Goal: Information Seeking & Learning: Learn about a topic

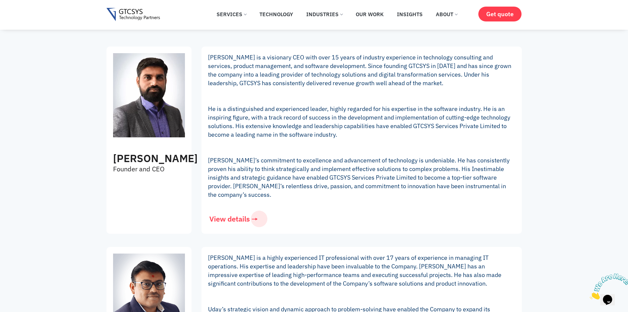
scroll to position [165, 0]
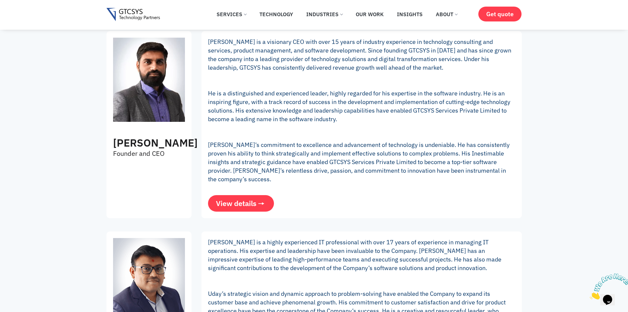
click at [254, 210] on link "View details" at bounding box center [241, 203] width 66 height 16
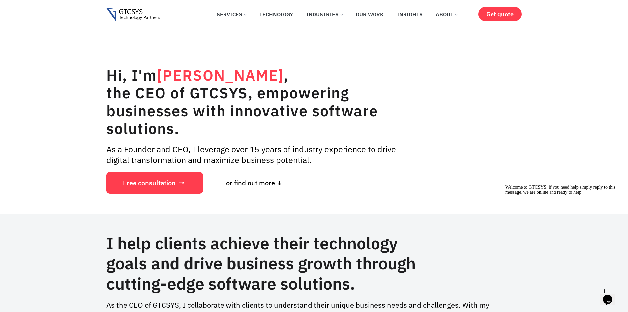
click at [605, 294] on icon "Opens Chat This icon Opens the chat window." at bounding box center [608, 299] width 11 height 11
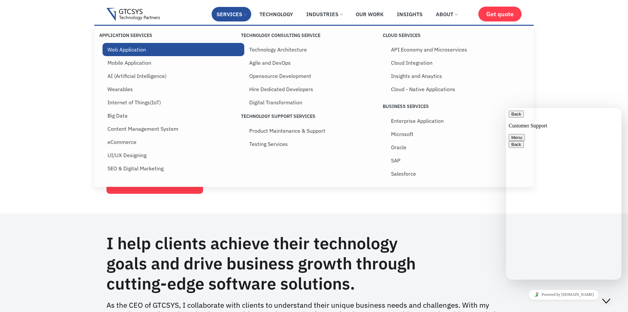
click at [123, 47] on link "Web Application" at bounding box center [174, 49] width 142 height 13
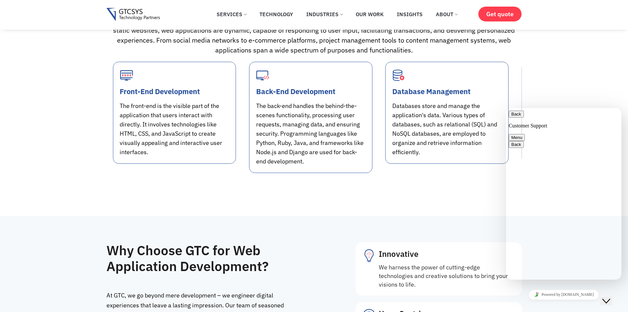
click at [516, 115] on button "Back" at bounding box center [516, 113] width 15 height 7
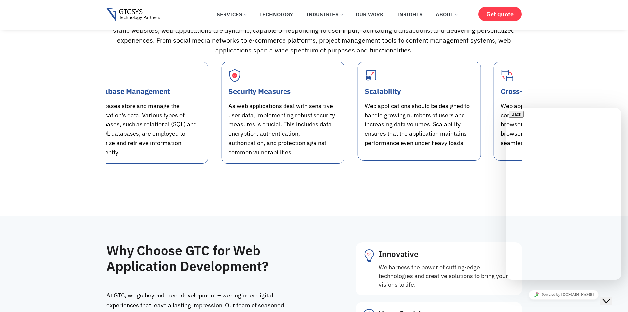
drag, startPoint x: 178, startPoint y: 148, endPoint x: 261, endPoint y: 148, distance: 82.8
click at [261, 148] on div "As web applications deal with sensitive user data, implementing robust security…" at bounding box center [283, 128] width 109 height 55
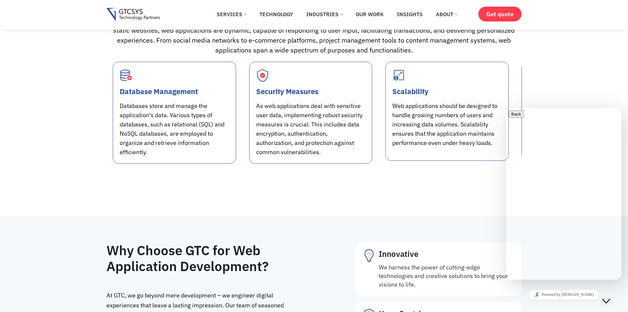
click at [366, 141] on div "As web applications deal with sensitive user data, implementing robust security…" at bounding box center [310, 128] width 109 height 55
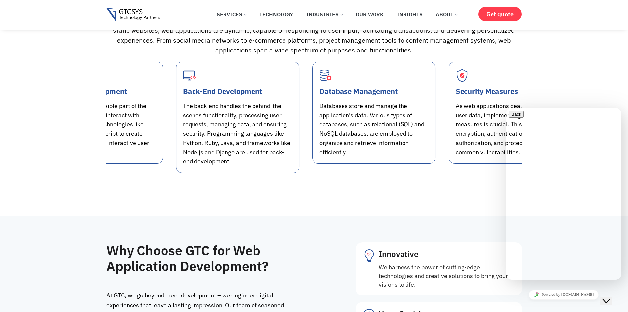
click at [293, 146] on div "The back-end handles the behind-the-scenes functionality, processing user reque…" at bounding box center [237, 133] width 109 height 65
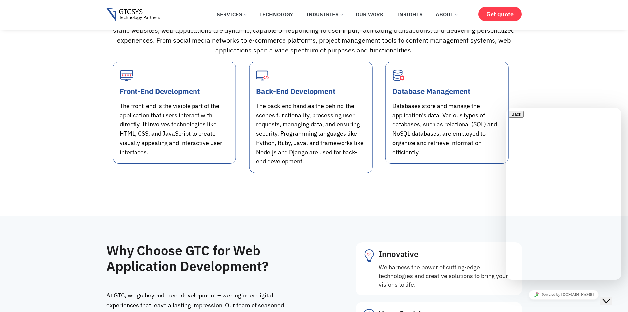
click at [229, 149] on div "The front-end is the visible part of the application that users interact with d…" at bounding box center [174, 128] width 109 height 55
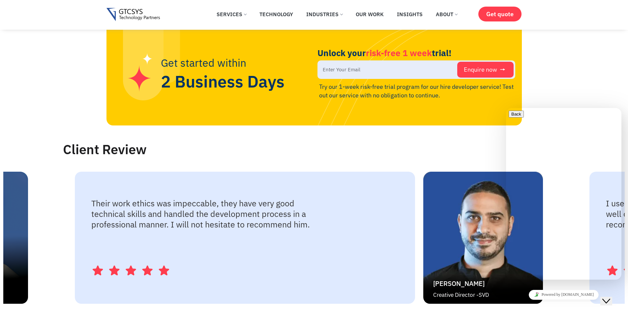
scroll to position [1099, 0]
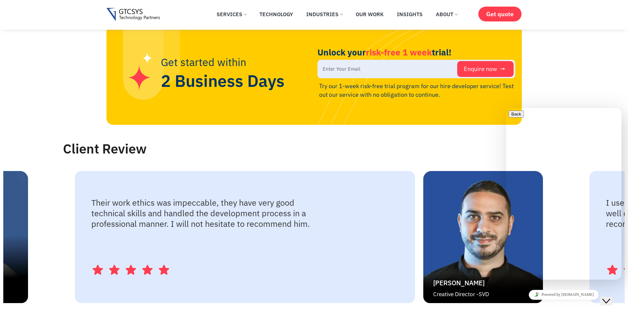
click at [338, 147] on h2 "Client Review" at bounding box center [346, 148] width 566 height 15
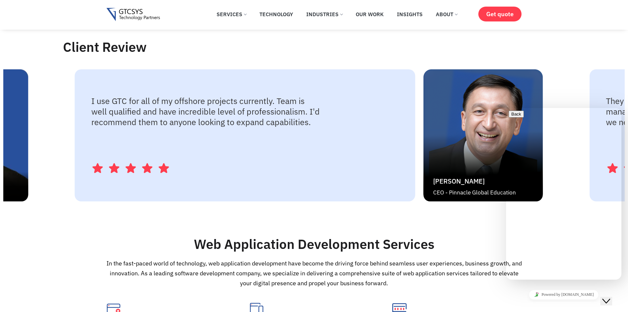
scroll to position [1209, 0]
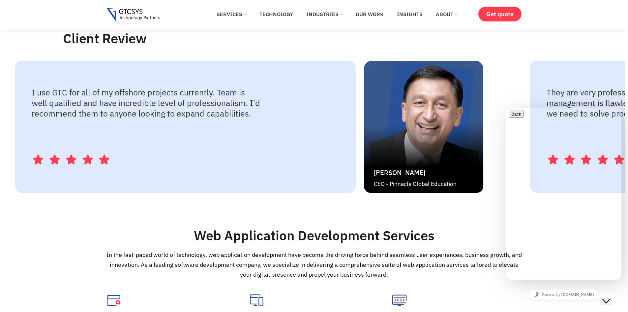
click at [201, 150] on div "I use GTC for all of my offshore projects currently. Team is well qualified and…" at bounding box center [185, 127] width 341 height 132
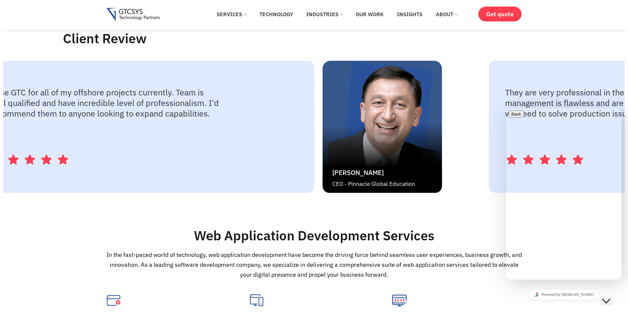
click at [323, 159] on img "2 / 4" at bounding box center [382, 127] width 119 height 132
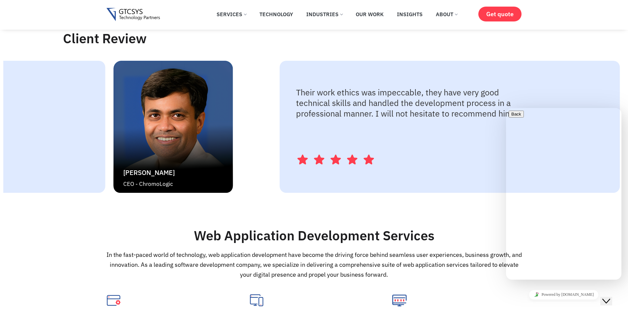
click at [113, 132] on img "4 / 4" at bounding box center [172, 127] width 119 height 132
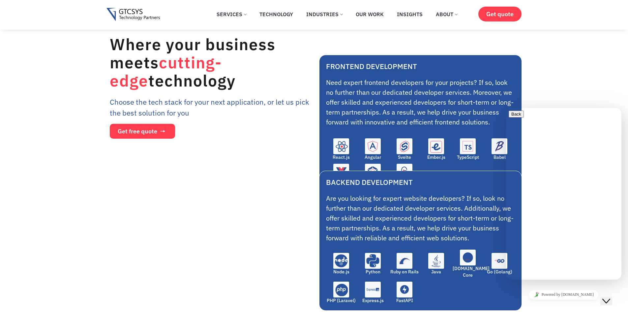
scroll to position [1979, 0]
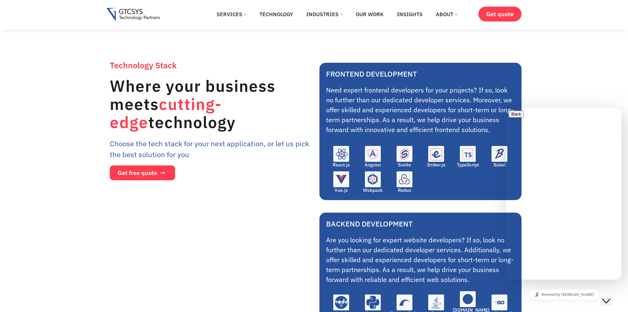
click at [614, 288] on div "Close Chat This icon closes the chat window." at bounding box center [611, 288] width 16 height 0
click at [610, 298] on icon "Close Chat This icon closes the chat window." at bounding box center [607, 301] width 8 height 8
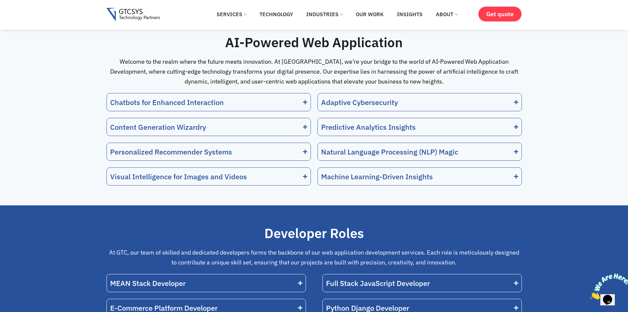
scroll to position [3573, 0]
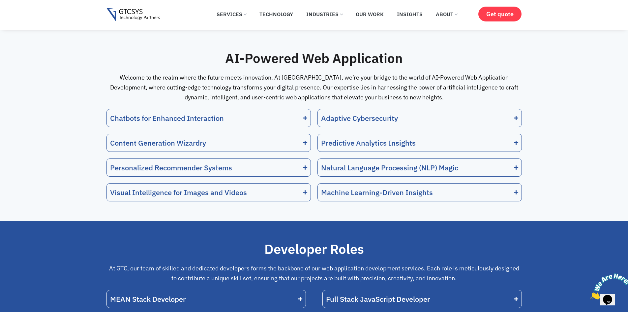
click at [259, 109] on summary "Chatbots for Enhanced Interaction" at bounding box center [209, 117] width 204 height 17
